Goal: Task Accomplishment & Management: Use online tool/utility

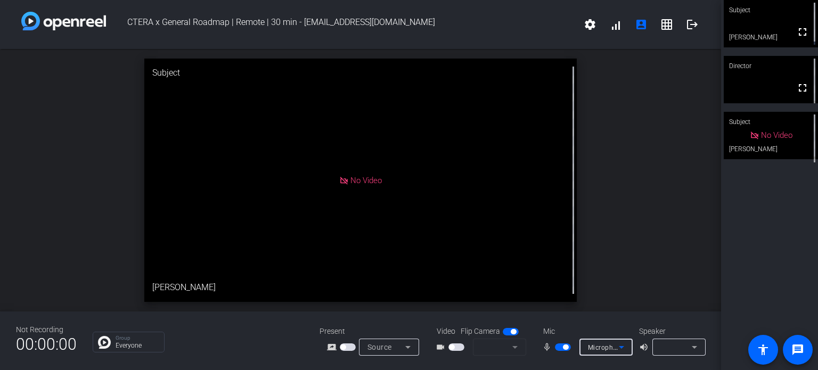
click at [620, 348] on icon at bounding box center [621, 347] width 5 height 3
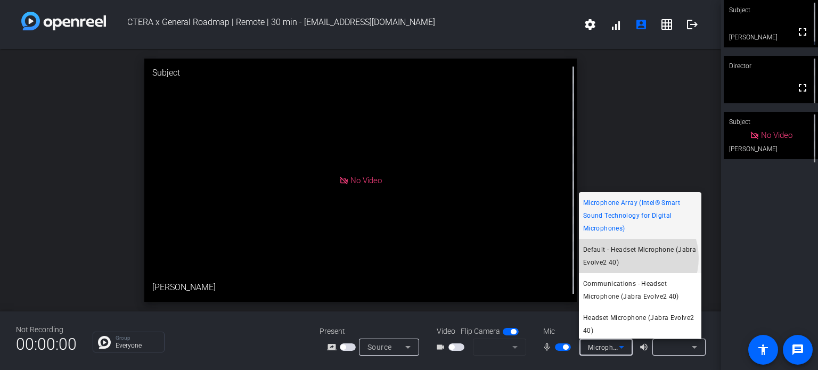
click at [630, 258] on span "Default - Headset Microphone (Jabra Evolve2 40)" at bounding box center [640, 256] width 114 height 26
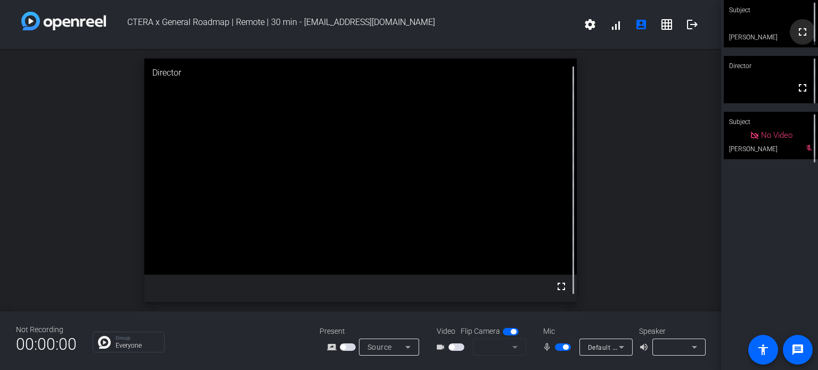
click at [796, 29] on mat-icon "fullscreen" at bounding box center [802, 32] width 13 height 13
click at [444, 332] on span "Video" at bounding box center [446, 331] width 19 height 11
click at [438, 346] on mat-icon "videocam_outline" at bounding box center [442, 347] width 13 height 13
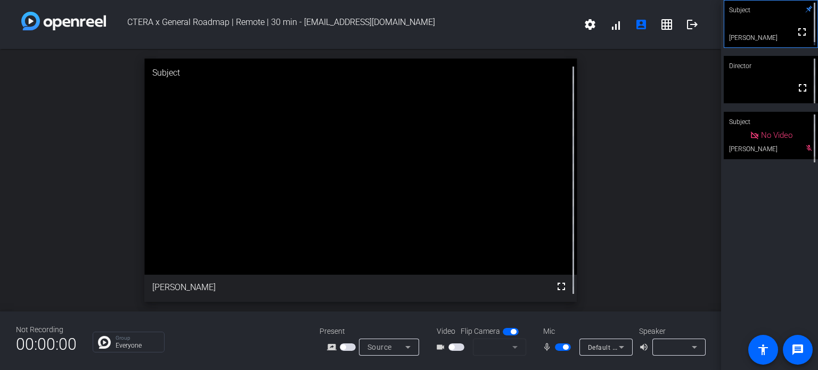
click at [438, 346] on mat-icon "videocam_outline" at bounding box center [442, 347] width 13 height 13
click at [440, 347] on mat-icon "videocam_outline" at bounding box center [442, 347] width 13 height 13
click at [513, 345] on mat-form-field at bounding box center [499, 347] width 53 height 17
click at [460, 344] on span "button" at bounding box center [456, 346] width 16 height 7
click at [461, 347] on span "button" at bounding box center [456, 346] width 16 height 7
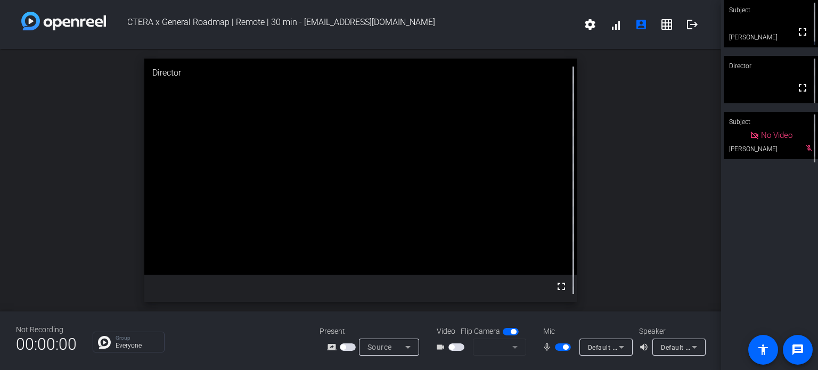
drag, startPoint x: 453, startPoint y: 348, endPoint x: 490, endPoint y: 347, distance: 37.3
click at [490, 347] on div "videocam_outline" at bounding box center [479, 347] width 106 height 17
click at [463, 346] on span "button" at bounding box center [456, 346] width 16 height 7
click at [458, 347] on span "button" at bounding box center [456, 346] width 16 height 7
drag, startPoint x: 450, startPoint y: 349, endPoint x: 467, endPoint y: 349, distance: 17.0
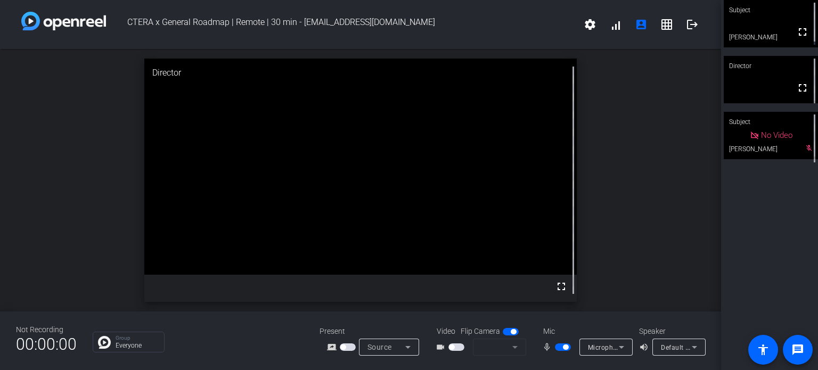
click at [467, 349] on div "videocam_outline" at bounding box center [454, 347] width 37 height 13
click at [515, 349] on mat-form-field at bounding box center [499, 347] width 53 height 17
click at [515, 348] on mat-form-field at bounding box center [499, 347] width 53 height 17
click at [457, 345] on span "button" at bounding box center [456, 346] width 16 height 7
click at [461, 348] on span "button" at bounding box center [456, 346] width 16 height 7
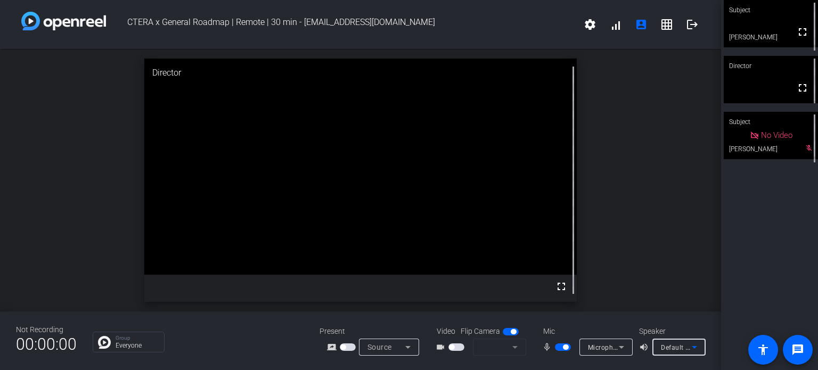
click at [694, 349] on icon at bounding box center [694, 347] width 13 height 13
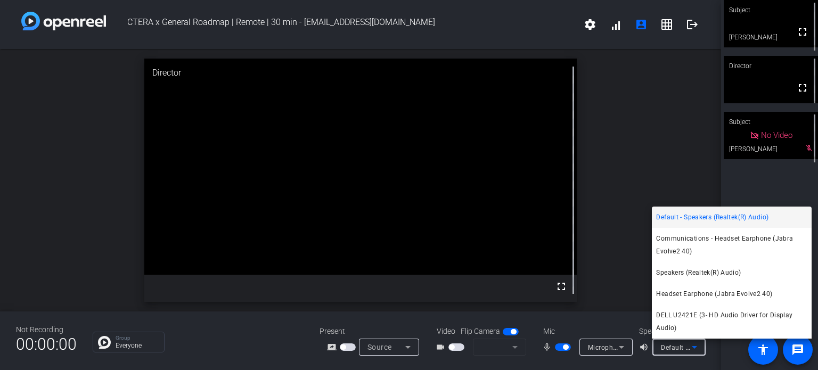
click at [595, 285] on div at bounding box center [409, 185] width 818 height 370
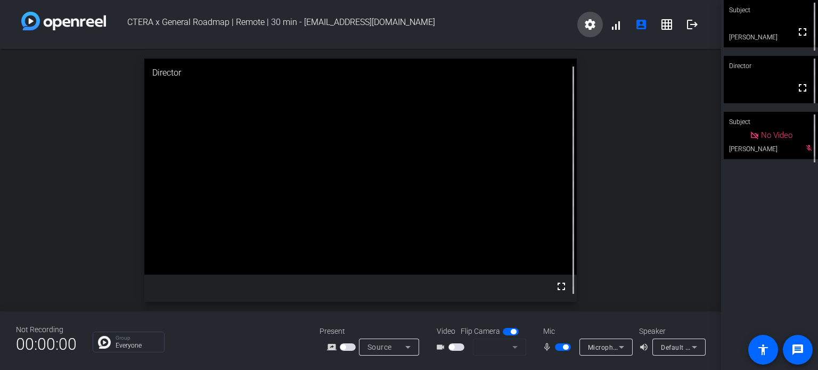
click at [595, 27] on mat-icon "settings" at bounding box center [590, 24] width 13 height 13
click at [549, 34] on div at bounding box center [409, 185] width 818 height 370
click at [799, 38] on mat-icon "fullscreen" at bounding box center [802, 32] width 13 height 13
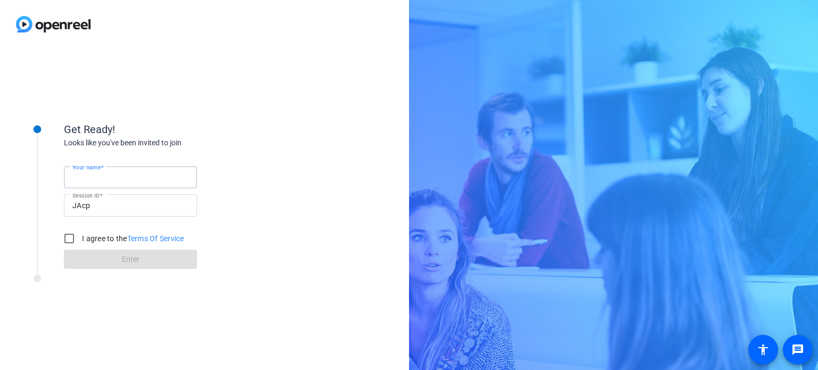
click at [167, 177] on input "Your name" at bounding box center [130, 177] width 116 height 13
type input "[PERSON_NAME]"
click at [71, 236] on input "I agree to the Terms Of Service" at bounding box center [69, 238] width 21 height 21
checkbox input "true"
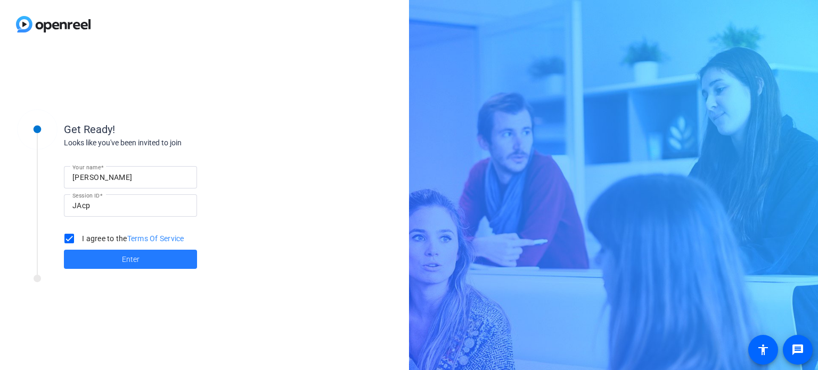
click at [117, 258] on span at bounding box center [130, 260] width 133 height 26
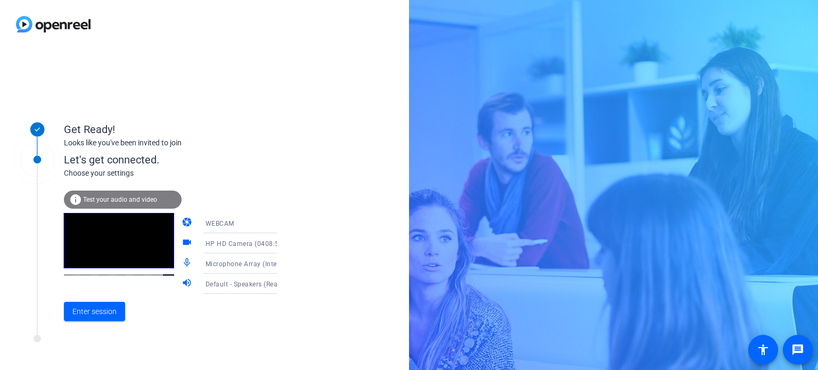
click at [281, 222] on icon at bounding box center [287, 223] width 13 height 13
click at [269, 200] on div at bounding box center [409, 185] width 818 height 370
click at [285, 244] on icon at bounding box center [287, 243] width 5 height 3
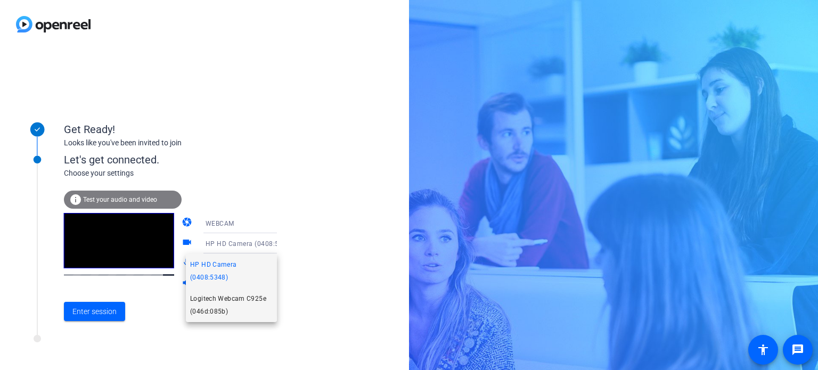
click at [260, 298] on span "Logitech Webcam C925e (046d:085b)" at bounding box center [231, 305] width 83 height 26
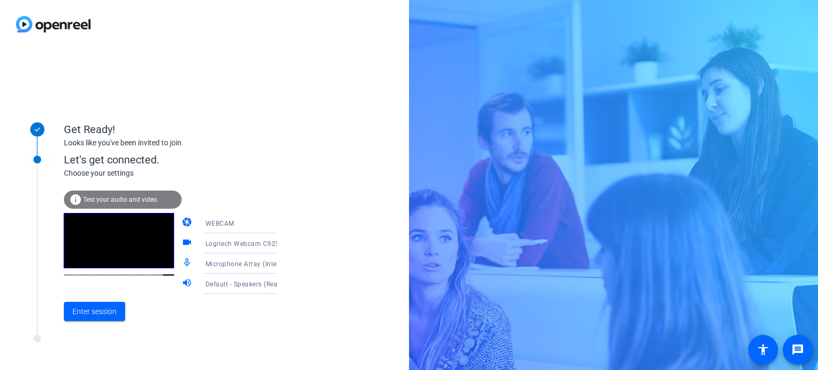
click at [281, 266] on icon at bounding box center [287, 263] width 13 height 13
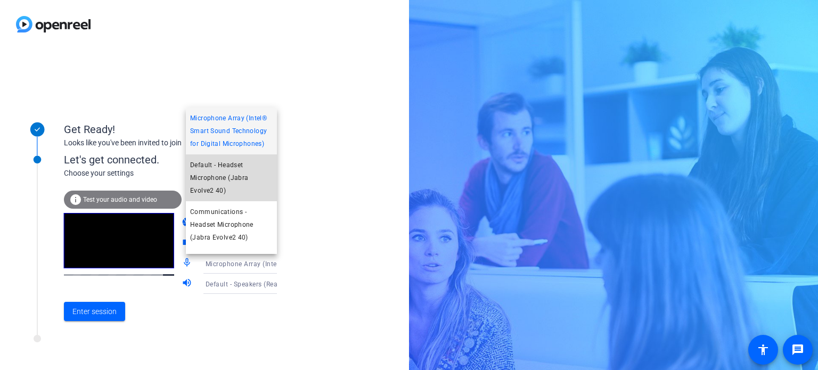
click at [244, 185] on span "Default - Headset Microphone (Jabra Evolve2 40)" at bounding box center [231, 178] width 83 height 38
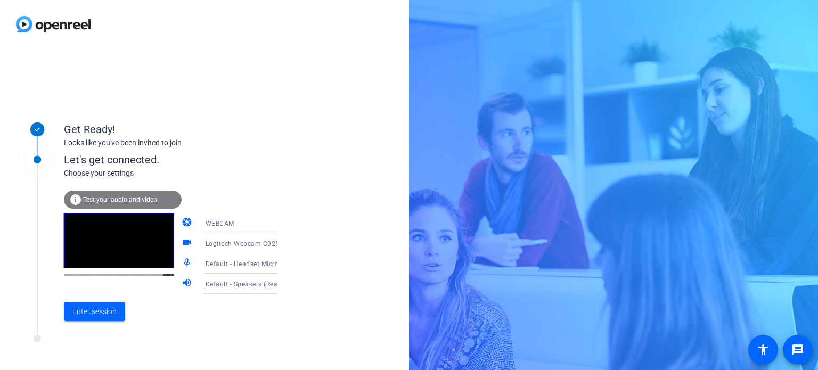
click at [281, 285] on icon at bounding box center [287, 283] width 13 height 13
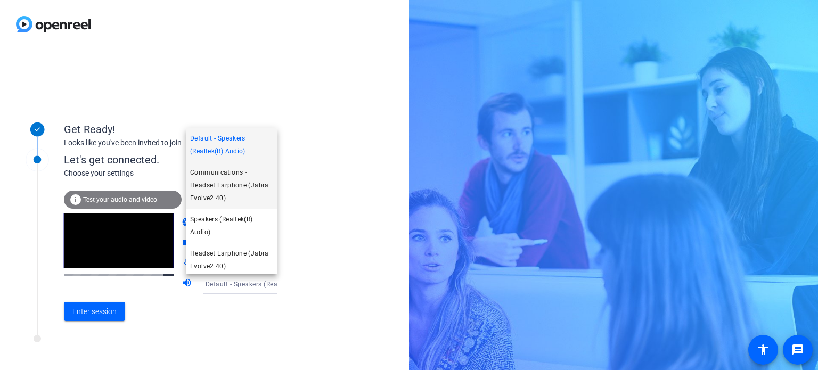
click at [248, 185] on span "Communications - Headset Earphone (Jabra Evolve2 40)" at bounding box center [231, 185] width 83 height 38
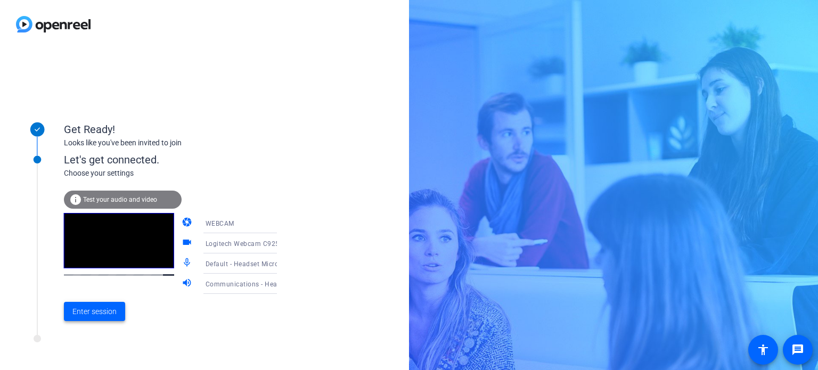
click at [103, 313] on span "Enter session" at bounding box center [94, 311] width 44 height 11
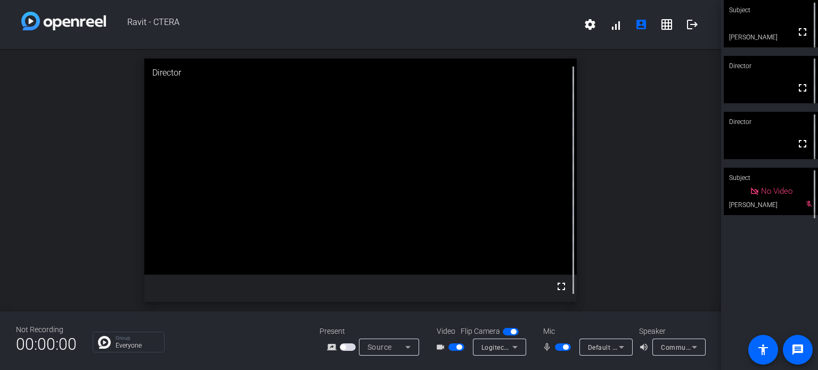
click at [351, 347] on span "button" at bounding box center [348, 346] width 16 height 7
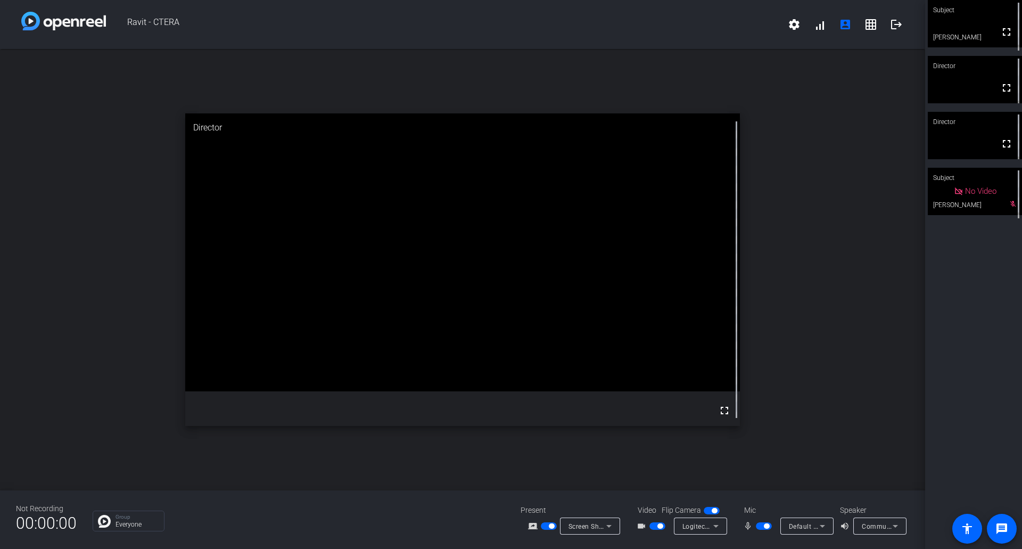
click at [610, 370] on icon at bounding box center [608, 526] width 5 height 3
click at [602, 370] on div at bounding box center [511, 274] width 1022 height 549
click at [603, 370] on icon at bounding box center [609, 526] width 13 height 13
click at [789, 370] on div at bounding box center [511, 274] width 1022 height 549
click at [593, 370] on div "Screen Sharing" at bounding box center [588, 526] width 38 height 13
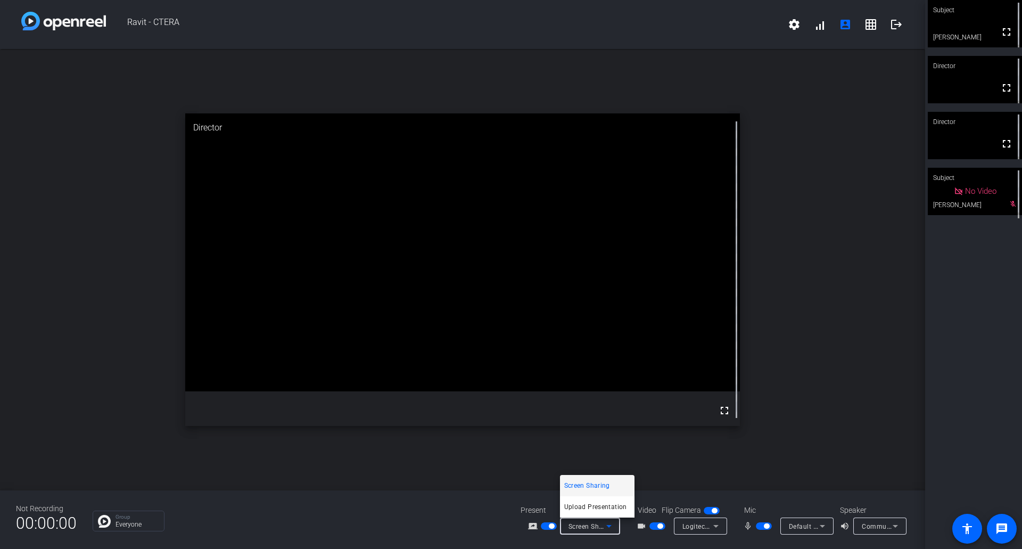
click at [694, 370] on div at bounding box center [511, 274] width 1022 height 549
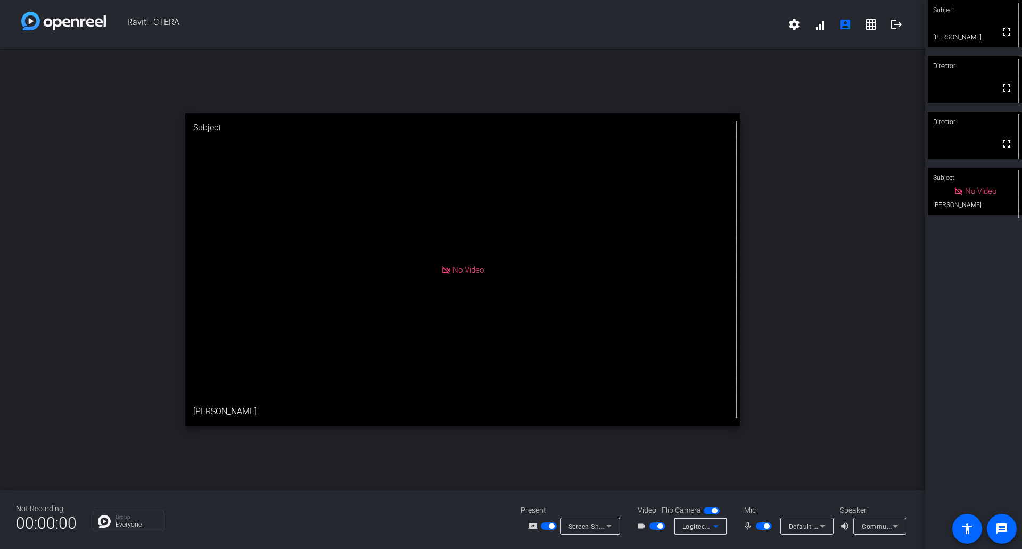
click at [718, 370] on icon at bounding box center [715, 526] width 5 height 3
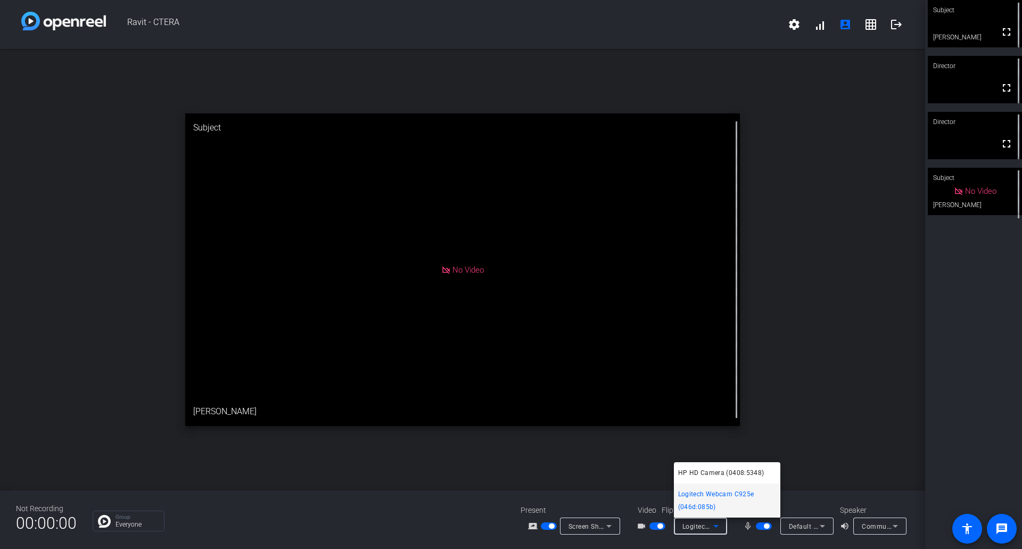
click at [789, 370] on div at bounding box center [511, 274] width 1022 height 549
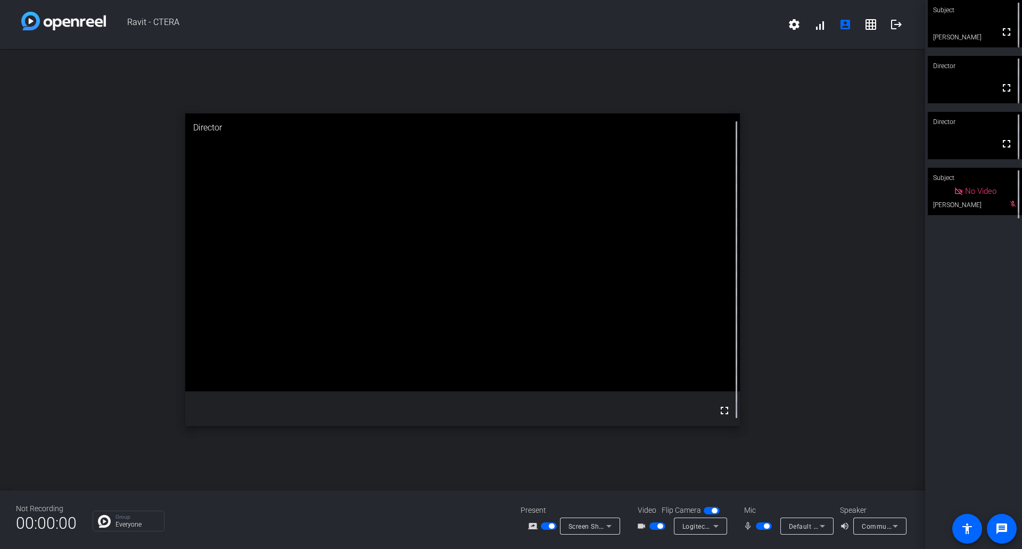
click at [611, 370] on icon at bounding box center [609, 526] width 13 height 13
click at [602, 370] on span "Screen Sharing" at bounding box center [587, 485] width 46 height 13
click at [597, 370] on span "Screen Sharing" at bounding box center [592, 526] width 47 height 9
click at [590, 370] on span "Screen Sharing" at bounding box center [587, 485] width 46 height 13
click at [544, 370] on span "button" at bounding box center [549, 525] width 16 height 7
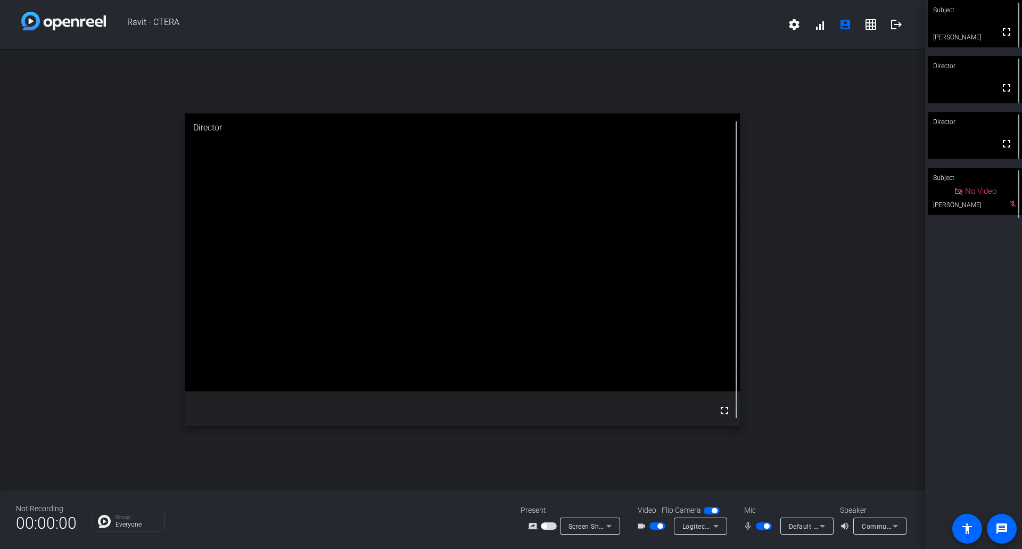
click at [554, 370] on span "button" at bounding box center [549, 525] width 16 height 7
